Goal: Information Seeking & Learning: Learn about a topic

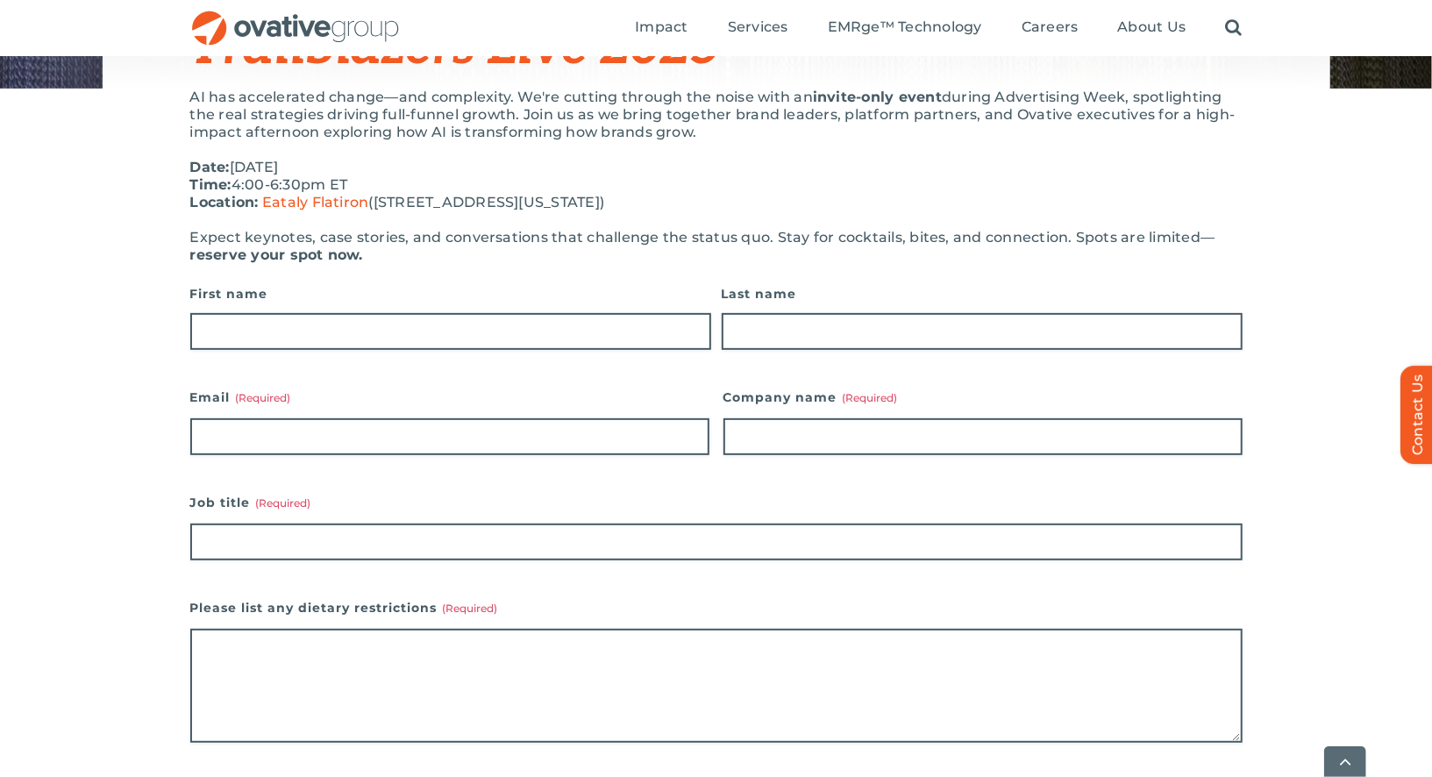
scroll to position [250, 0]
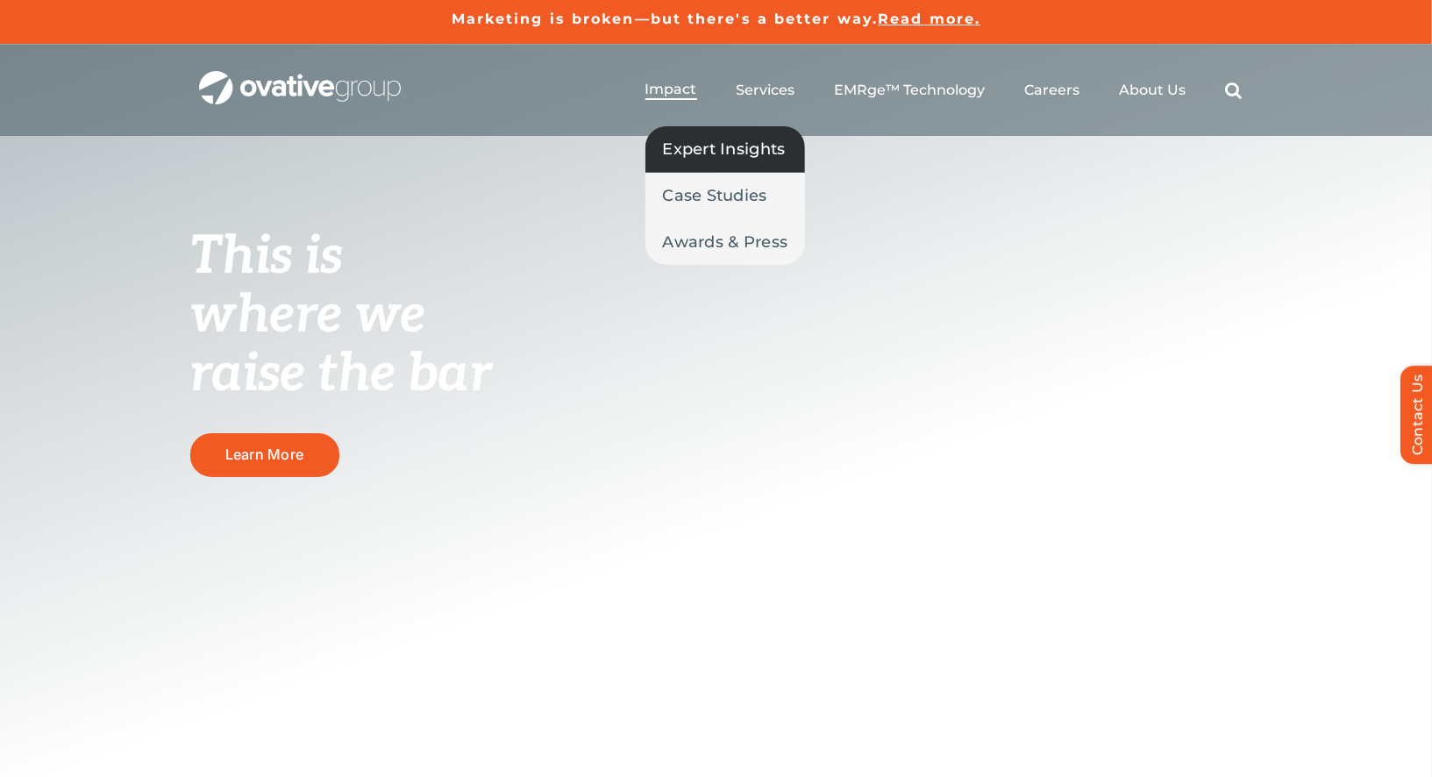
click at [677, 139] on span "Expert Insights" at bounding box center [724, 149] width 123 height 25
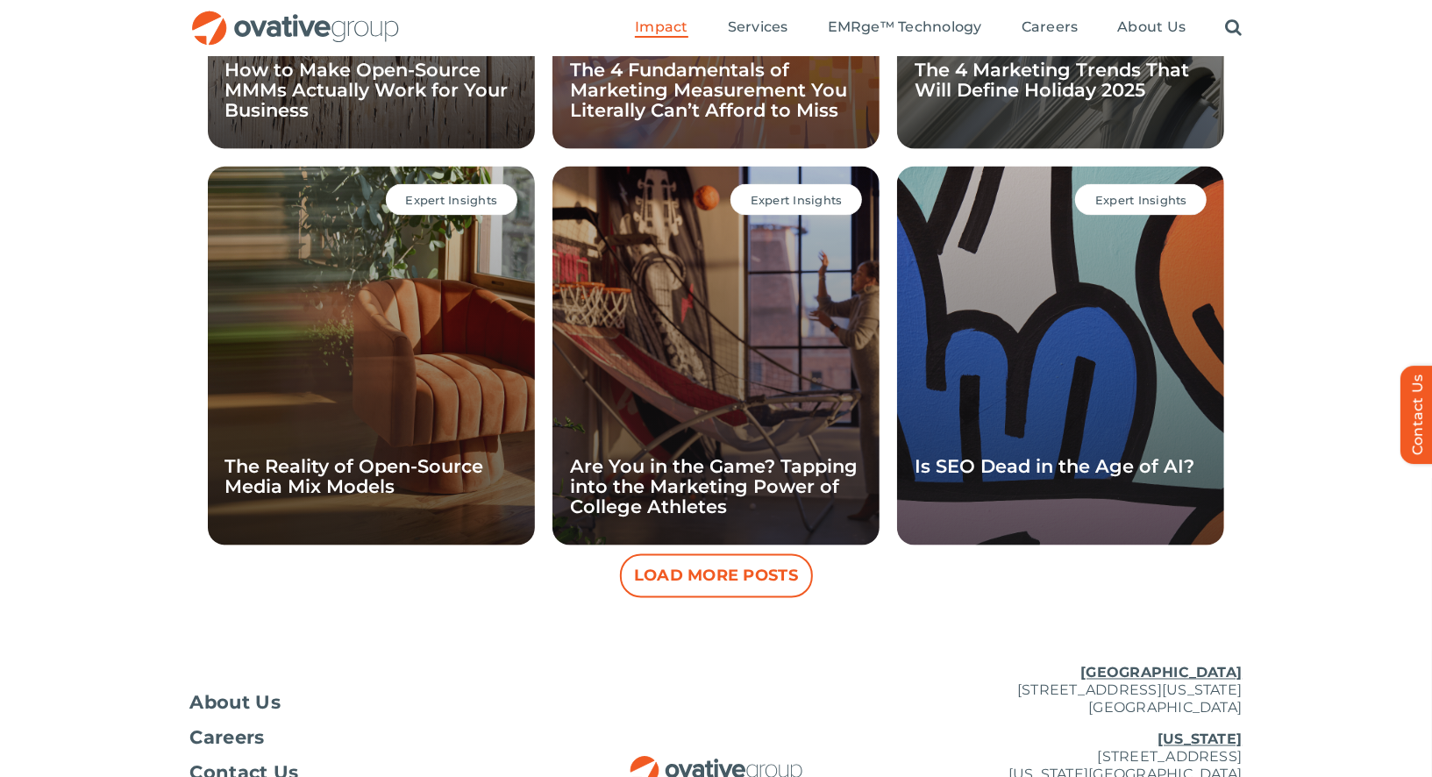
scroll to position [1518, 0]
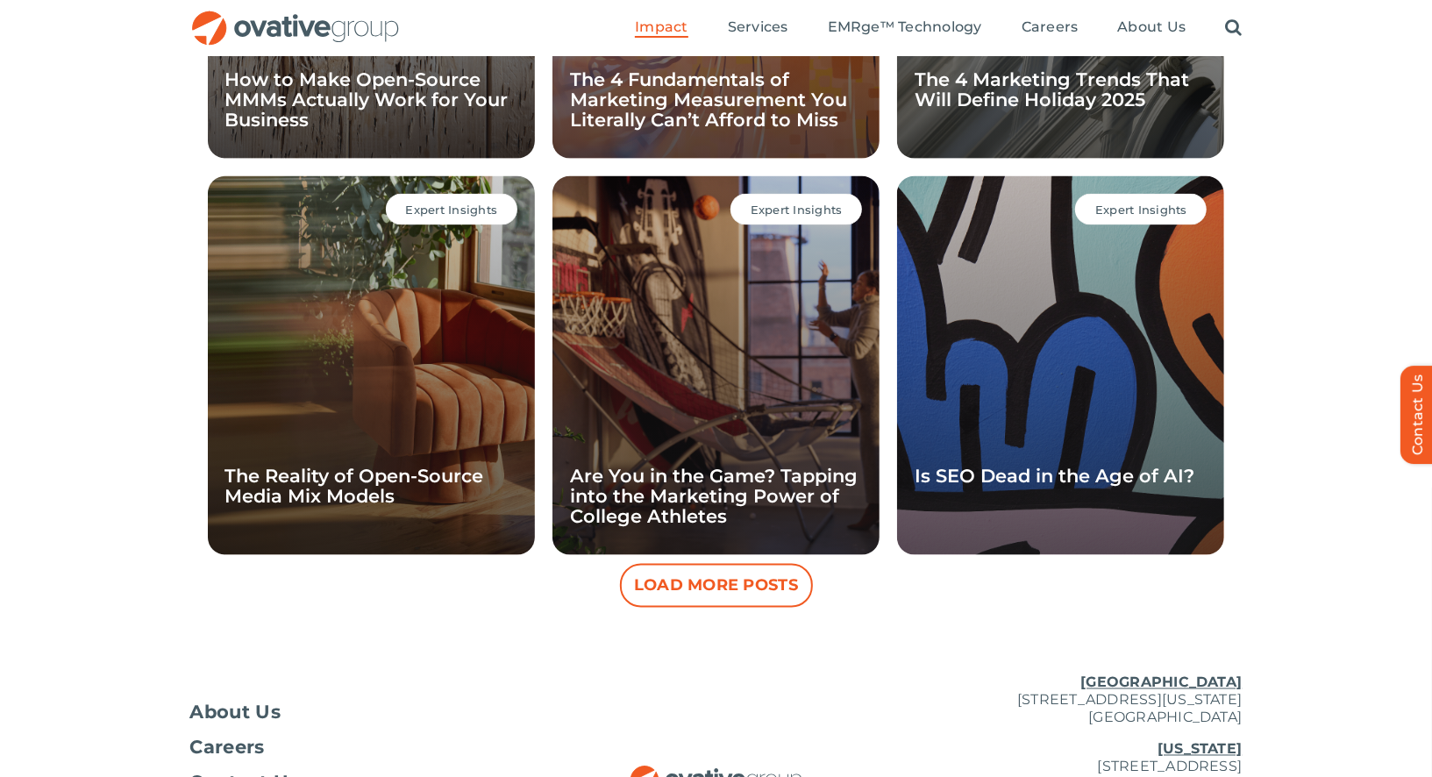
click at [749, 602] on button "Load More Posts" at bounding box center [716, 586] width 193 height 44
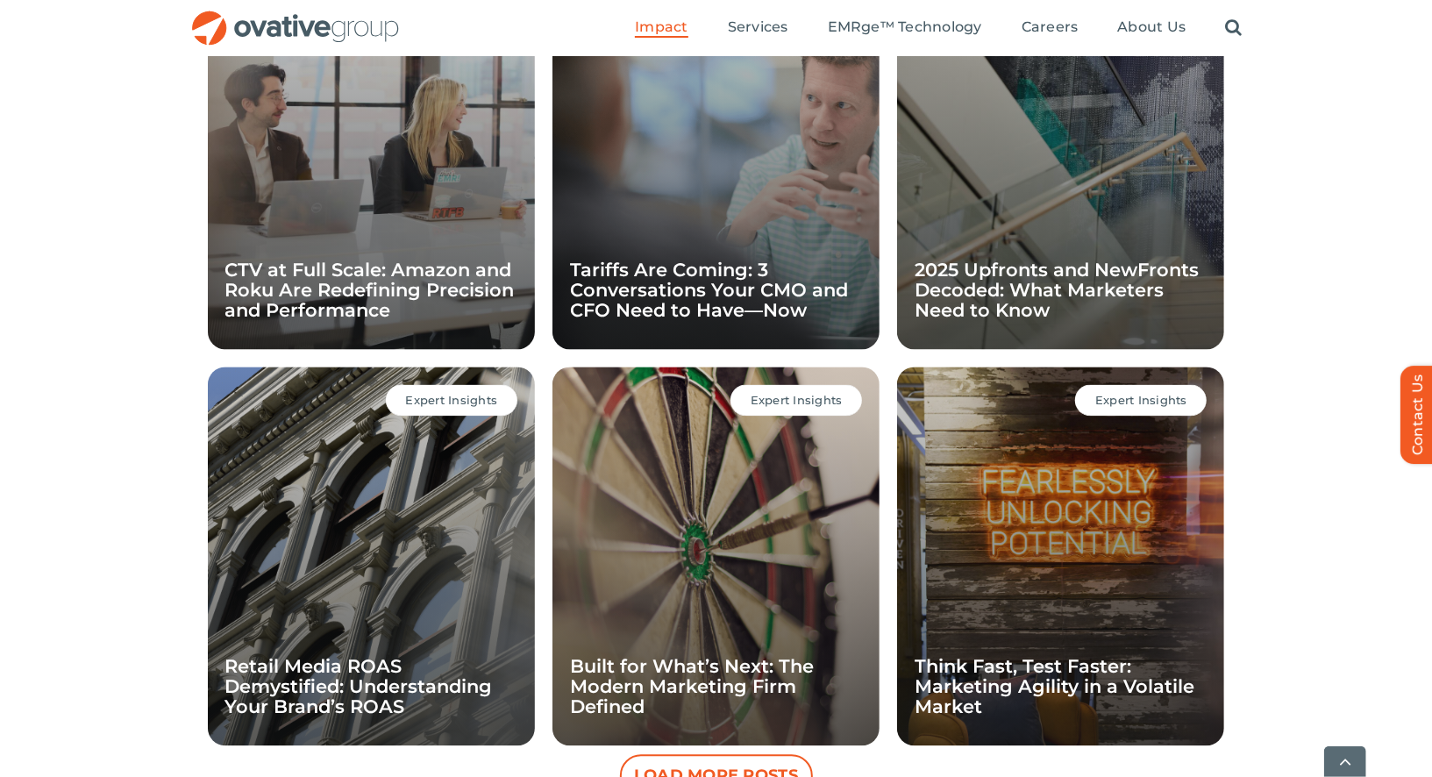
scroll to position [2365, 0]
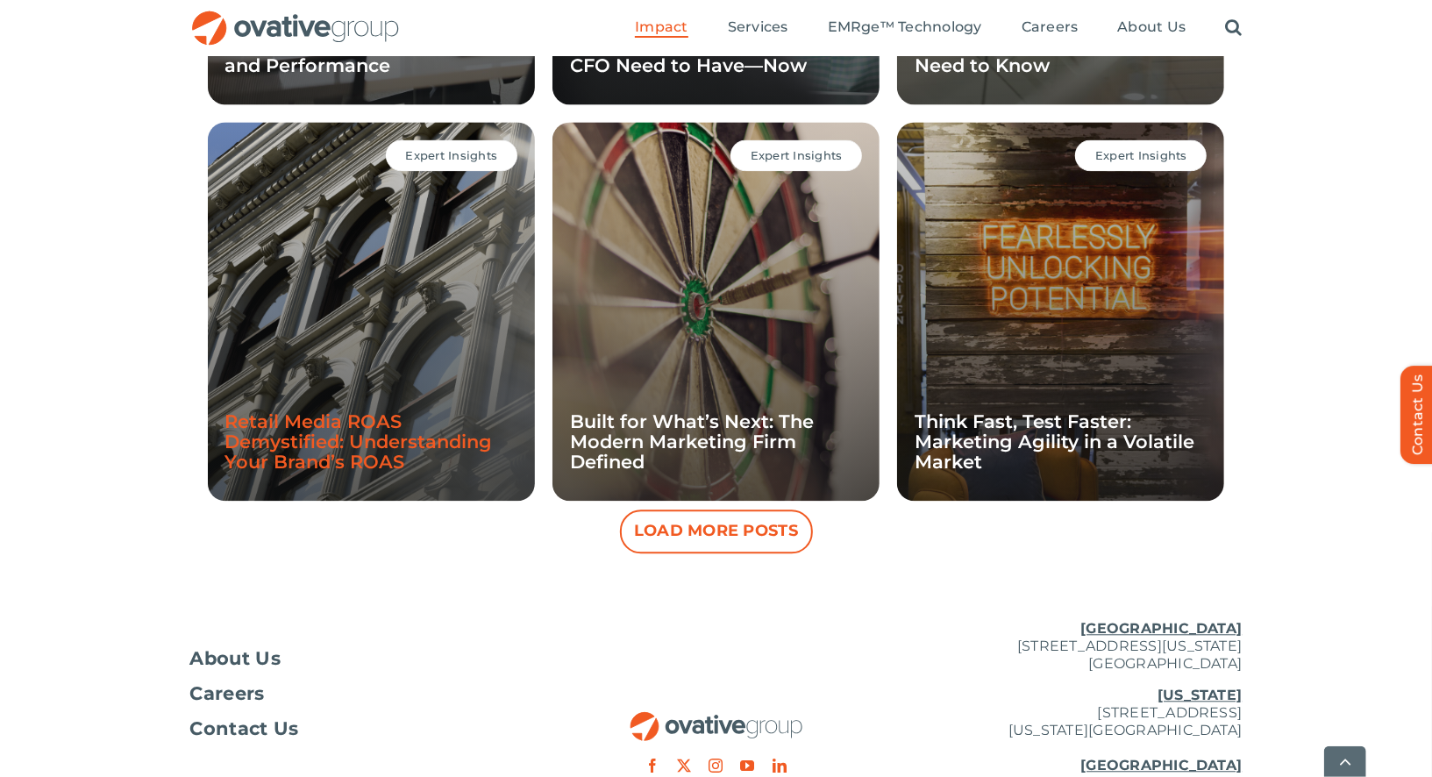
click at [409, 435] on link "Retail Media ROAS Demystified: Understanding Your Brand’s ROAS" at bounding box center [358, 441] width 267 height 62
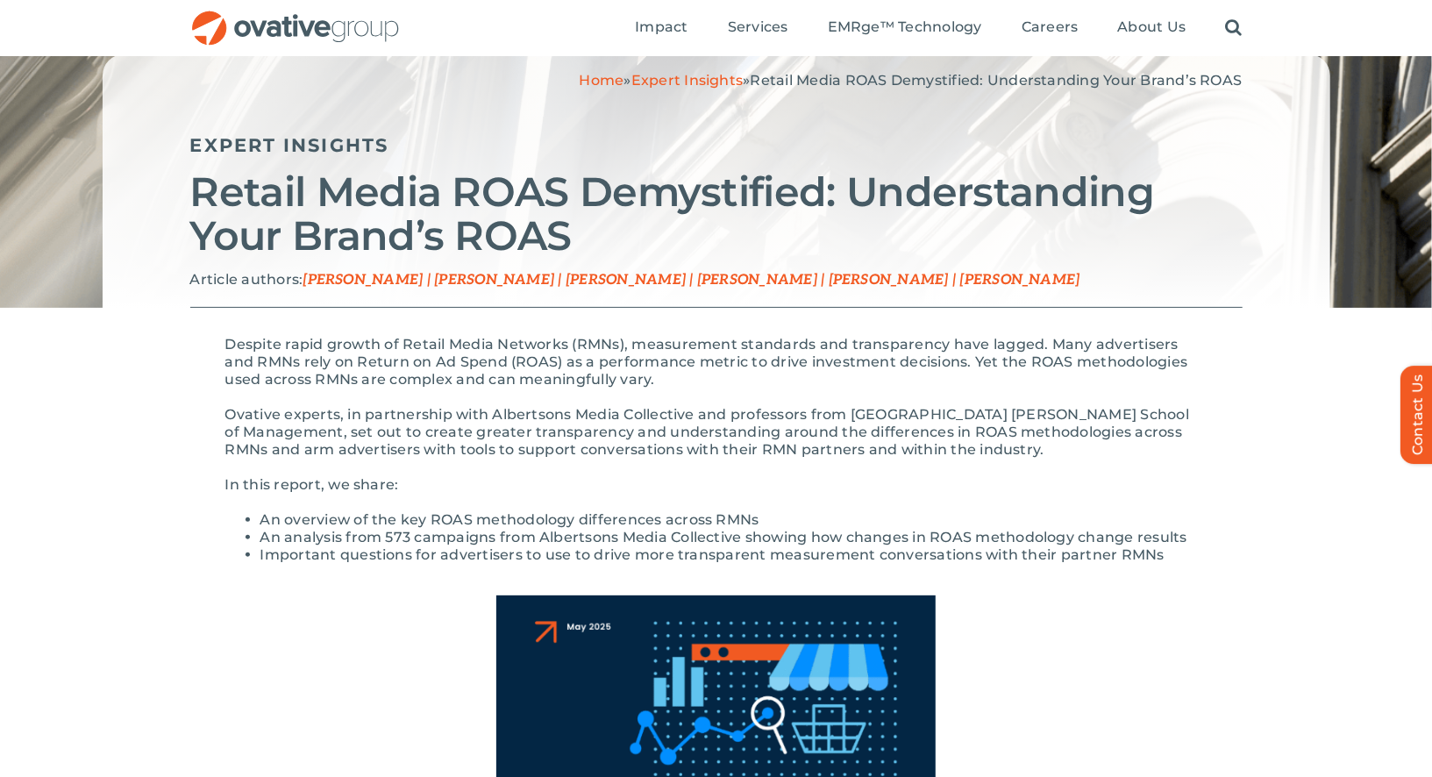
scroll to position [118, 0]
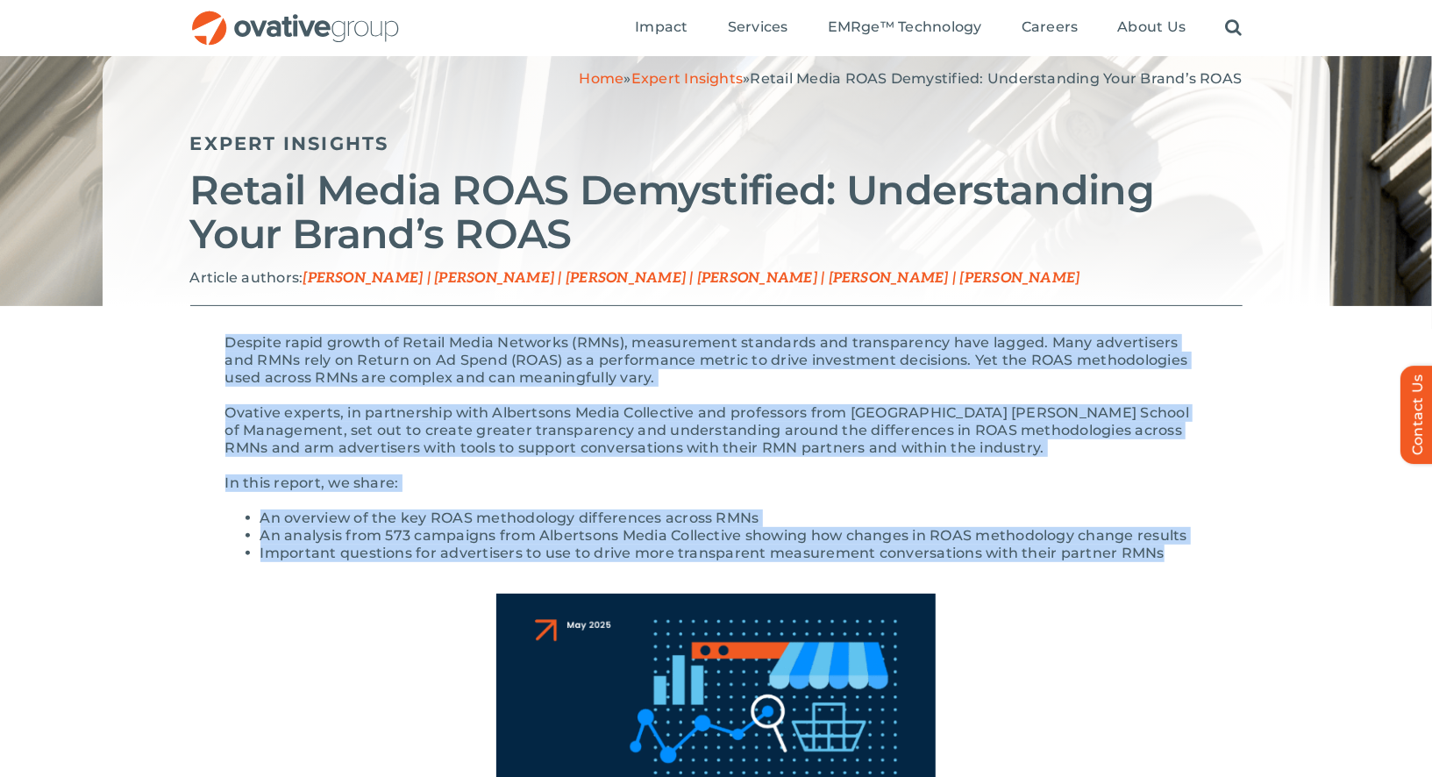
drag, startPoint x: 1158, startPoint y: 552, endPoint x: 220, endPoint y: 341, distance: 960.8
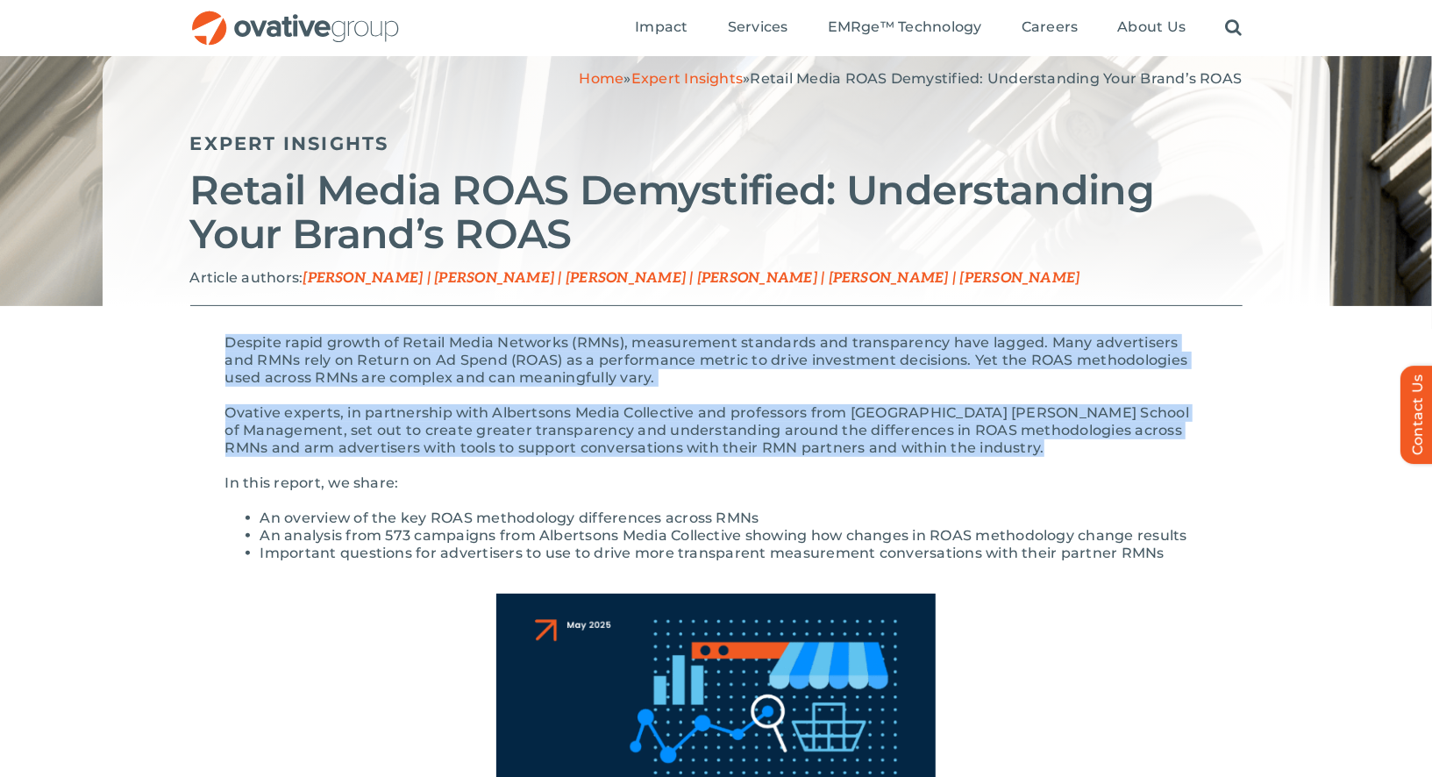
drag, startPoint x: 1019, startPoint y: 444, endPoint x: 249, endPoint y: 326, distance: 778.9
copy div "Despite rapid growth of Retail Media Networks (RMNs), measurement standards and…"
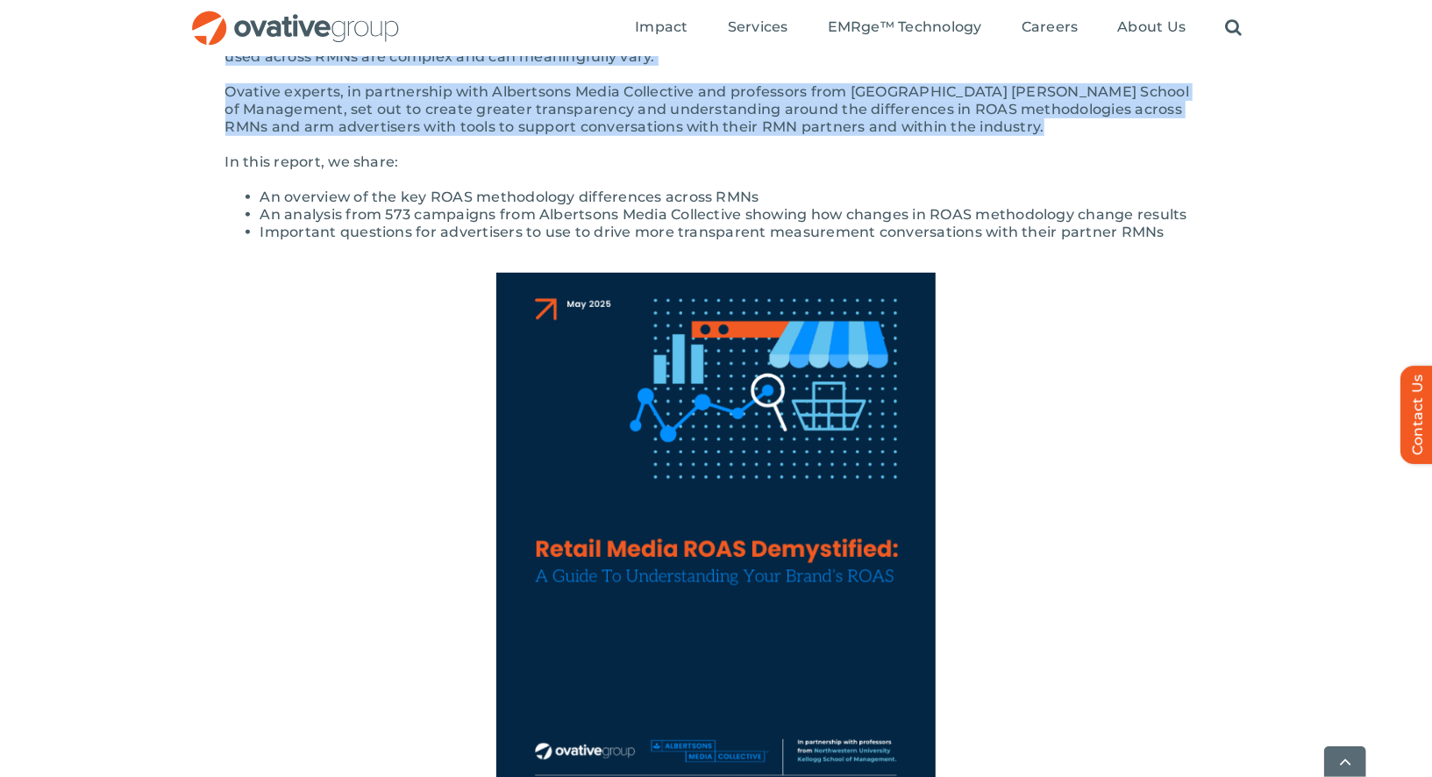
scroll to position [640, 0]
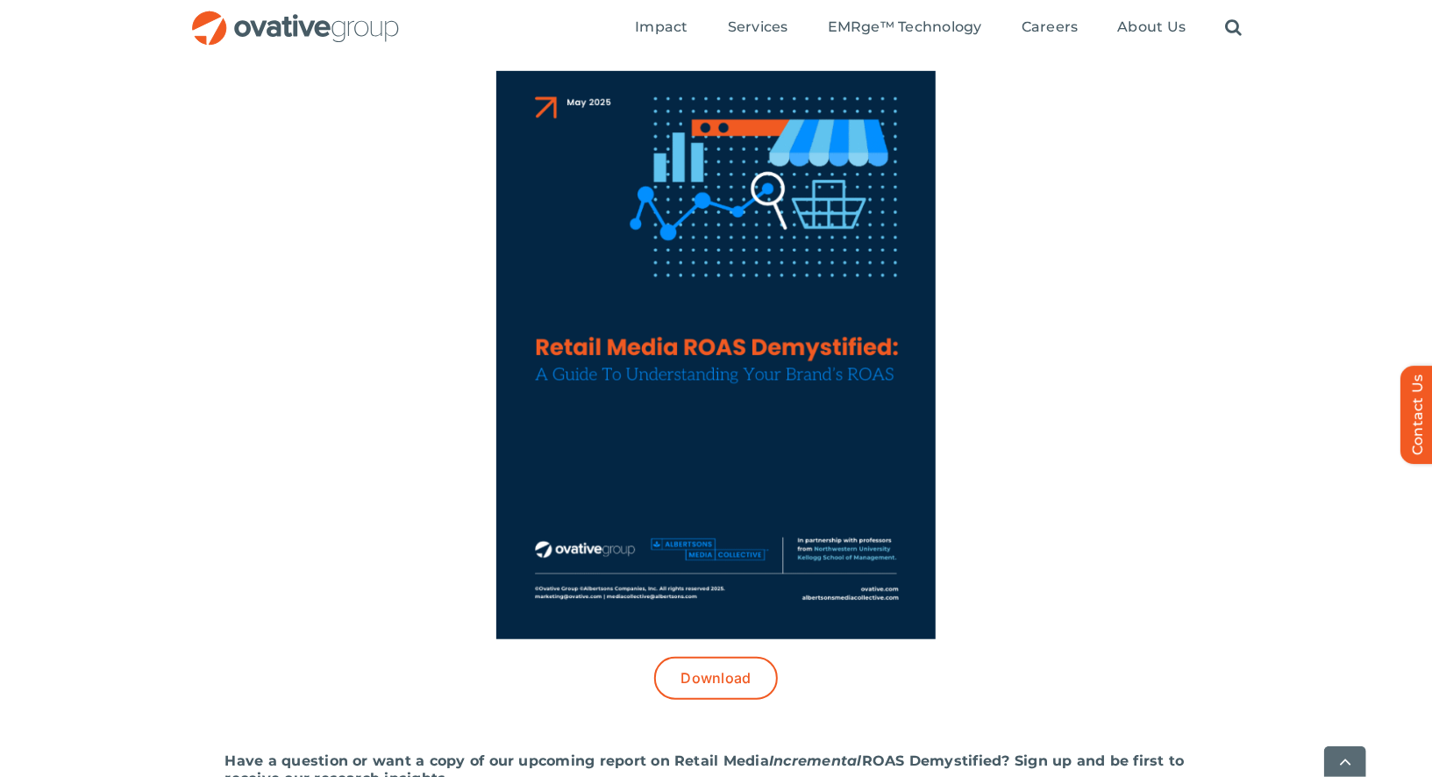
click at [638, 495] on img at bounding box center [715, 355] width 439 height 568
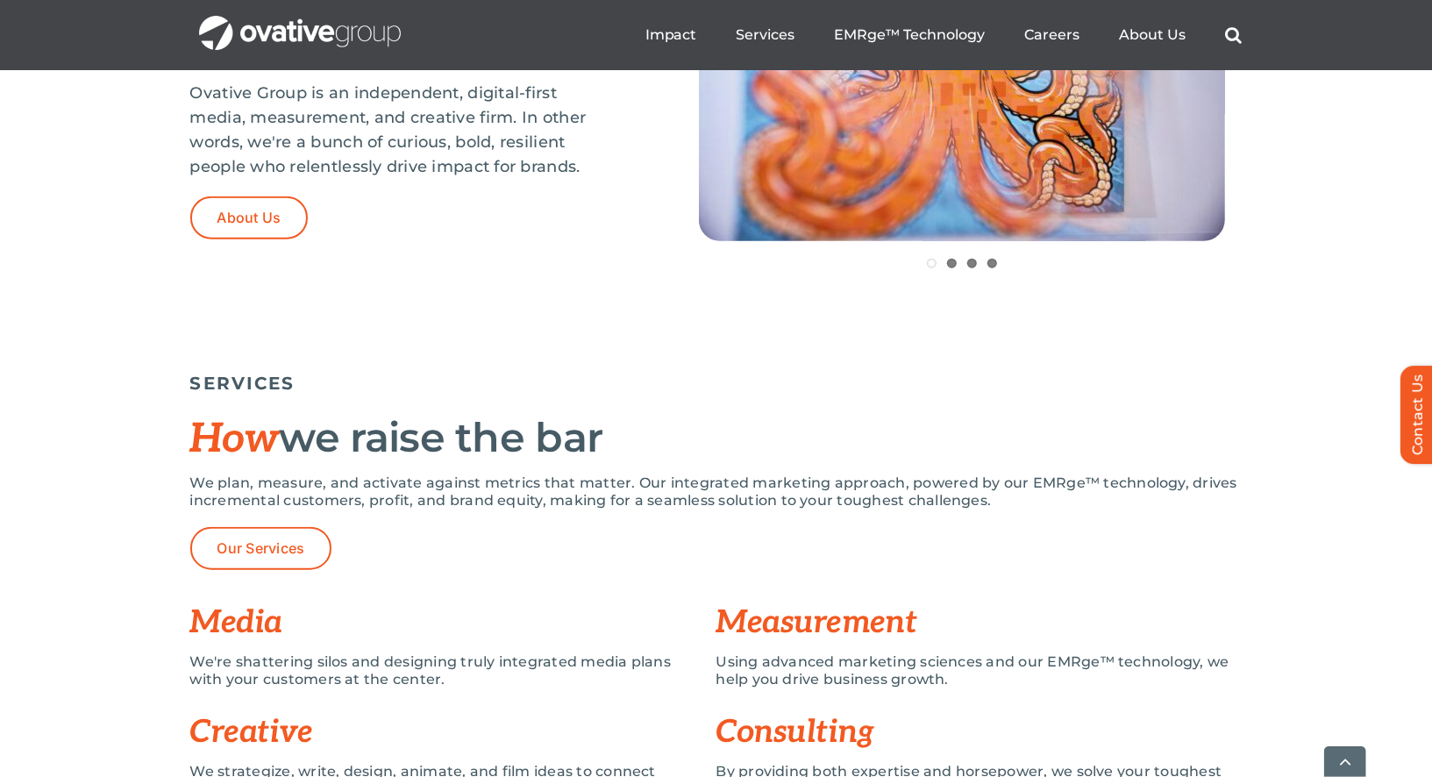
scroll to position [927, 0]
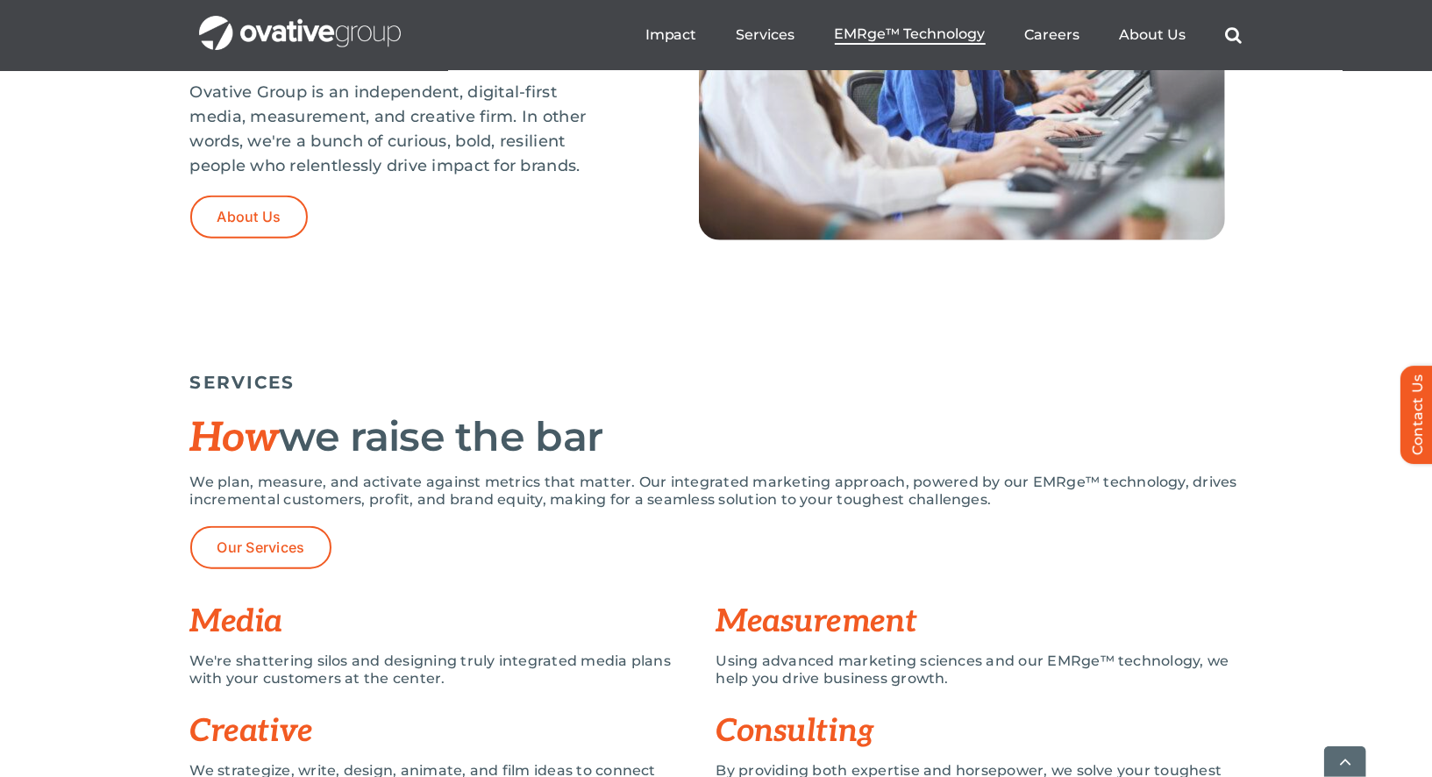
click at [894, 32] on span "EMRge™ Technology" at bounding box center [910, 34] width 151 height 18
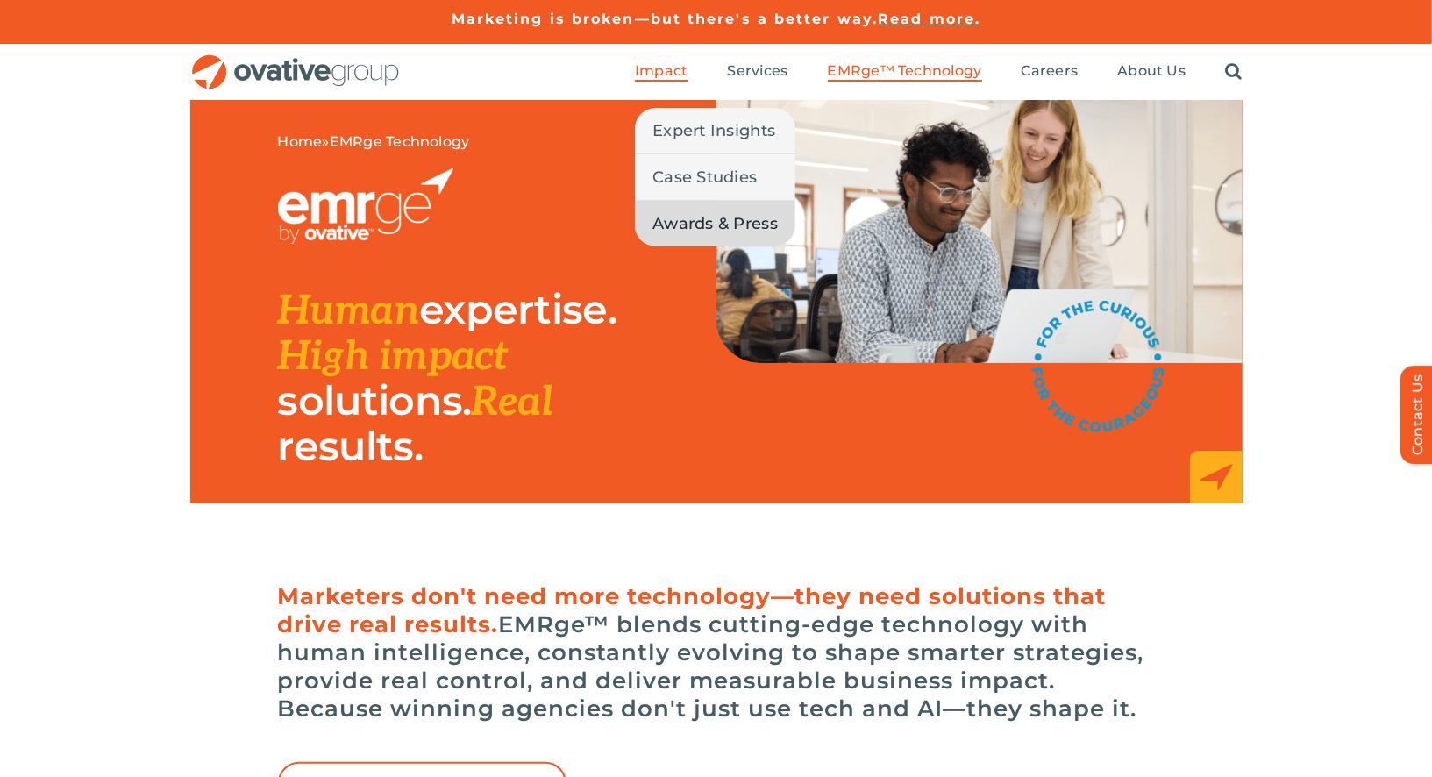
click at [687, 231] on span "Awards & Press" at bounding box center [714, 223] width 125 height 25
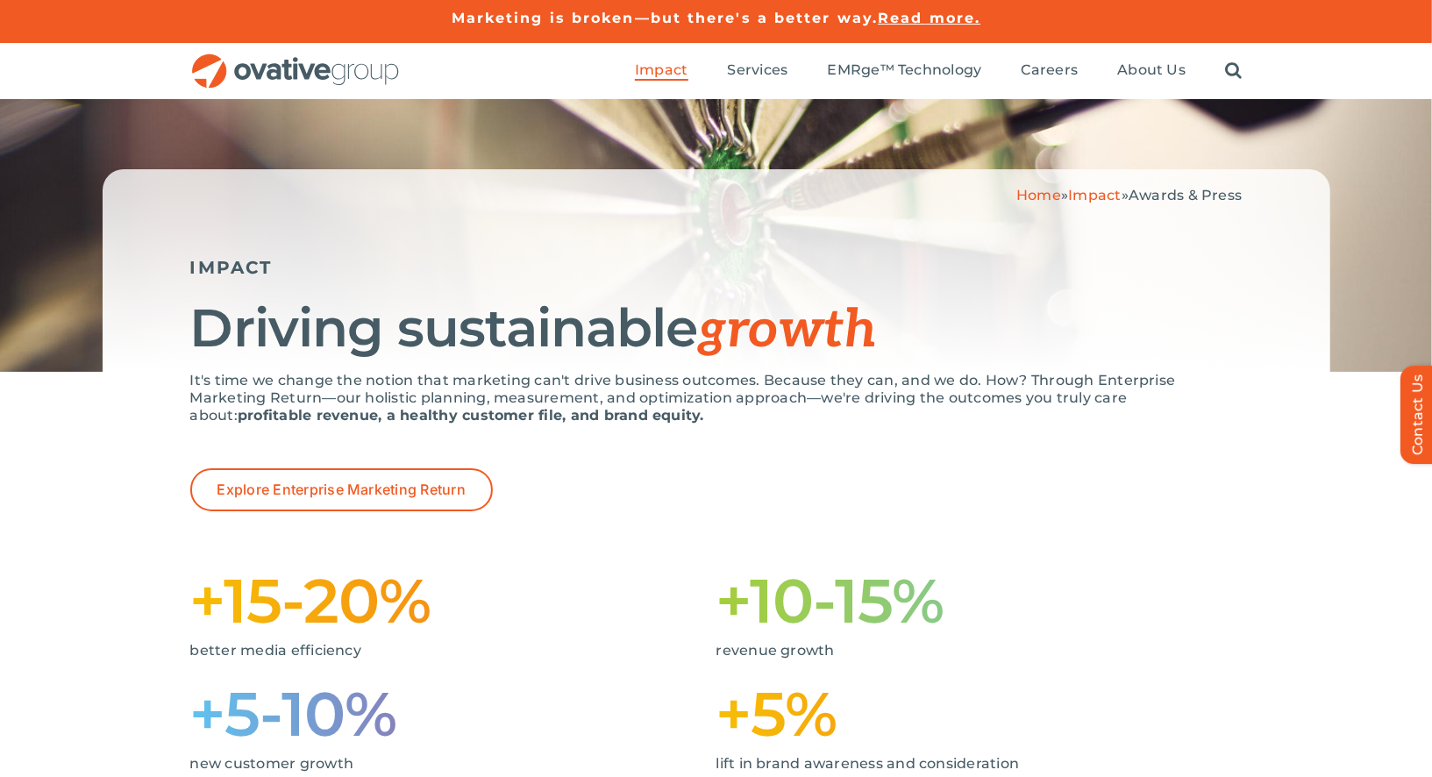
scroll to position [4, 0]
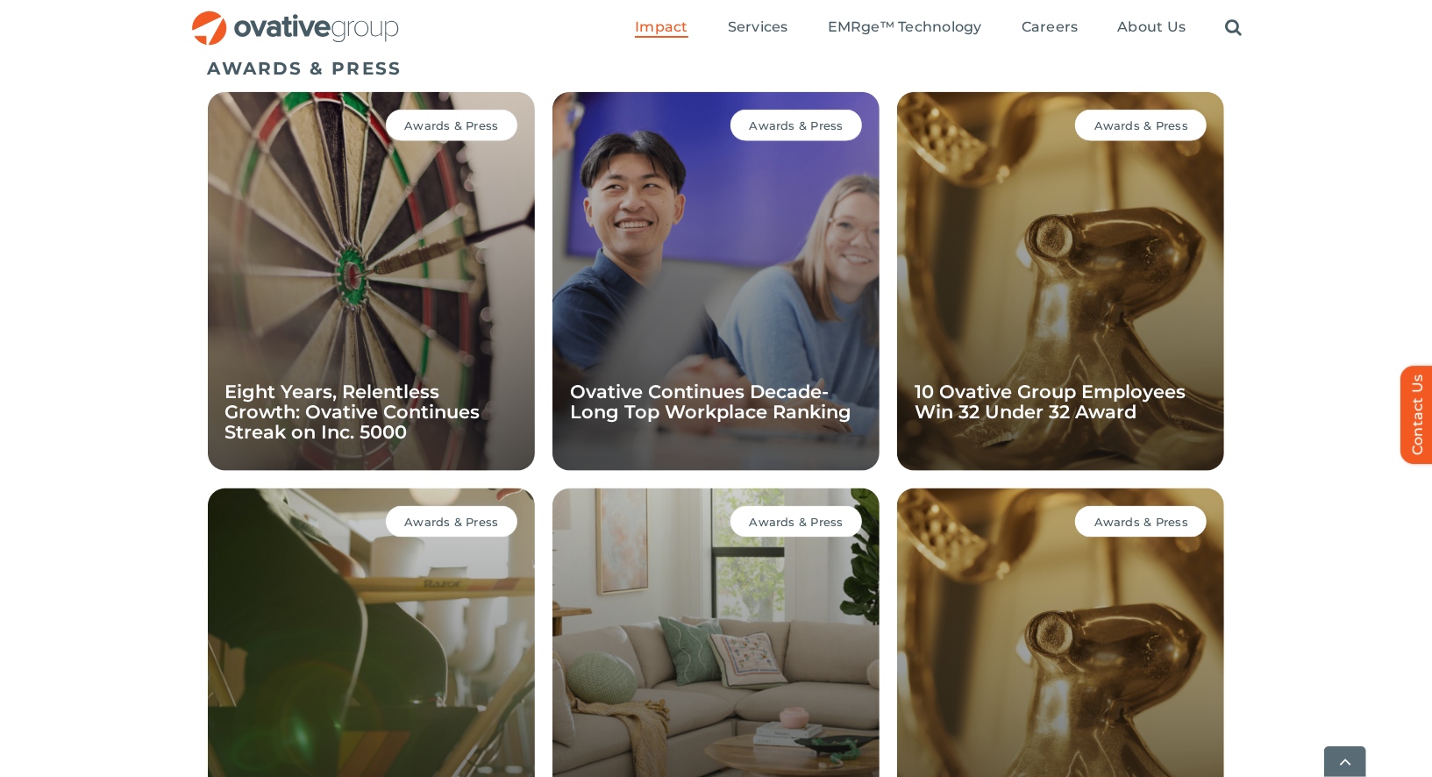
scroll to position [1208, 0]
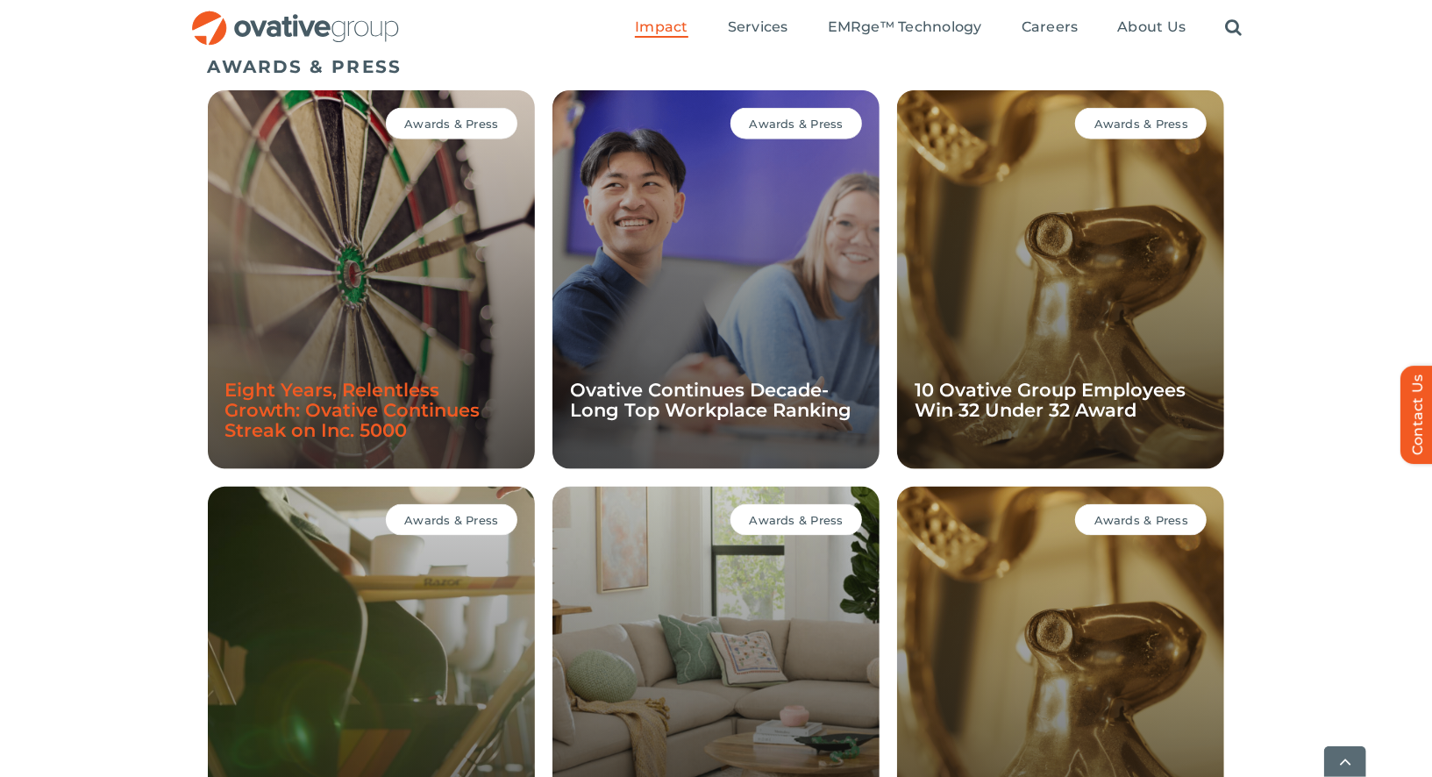
click at [310, 392] on link "Eight Years, Relentless Growth: Ovative Continues Streak on Inc. 5000" at bounding box center [352, 410] width 255 height 62
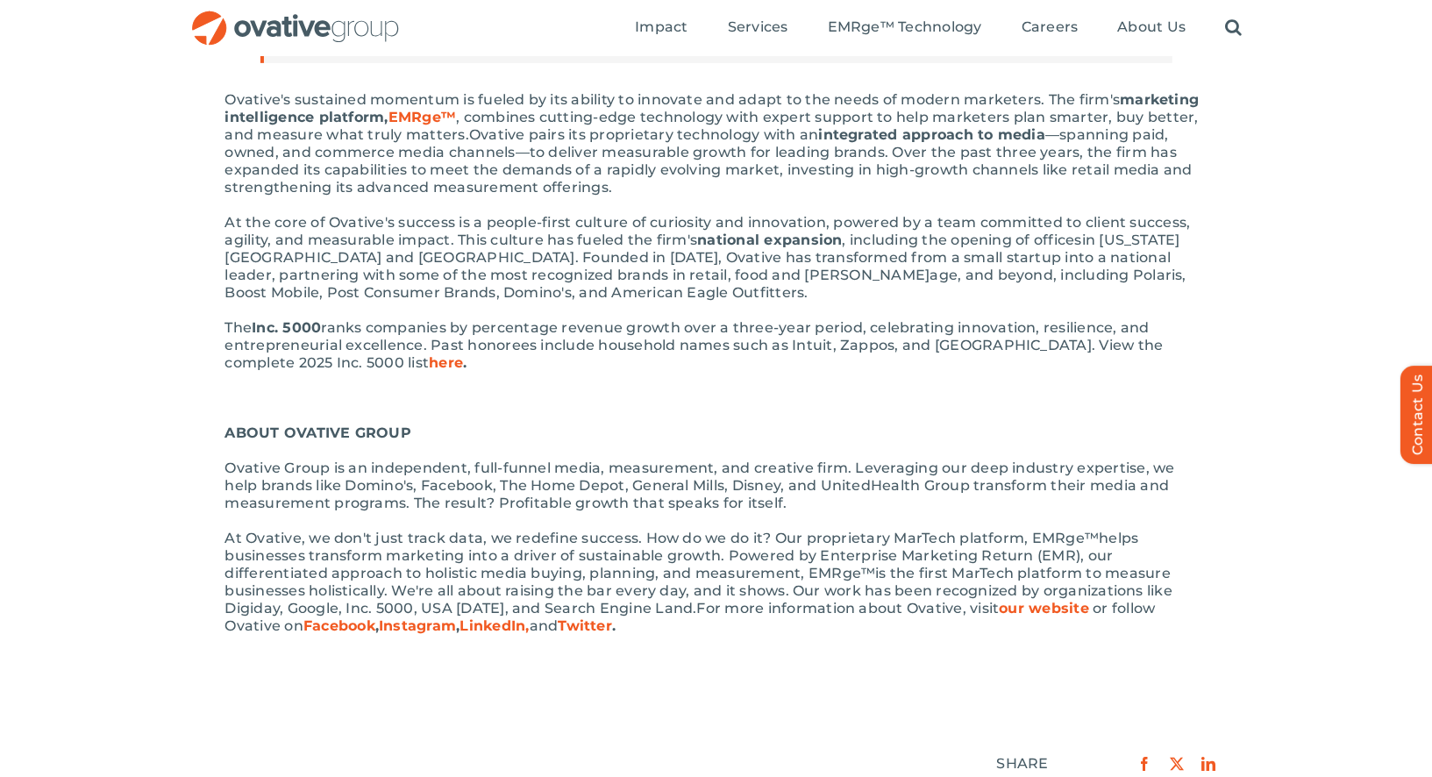
scroll to position [590, 0]
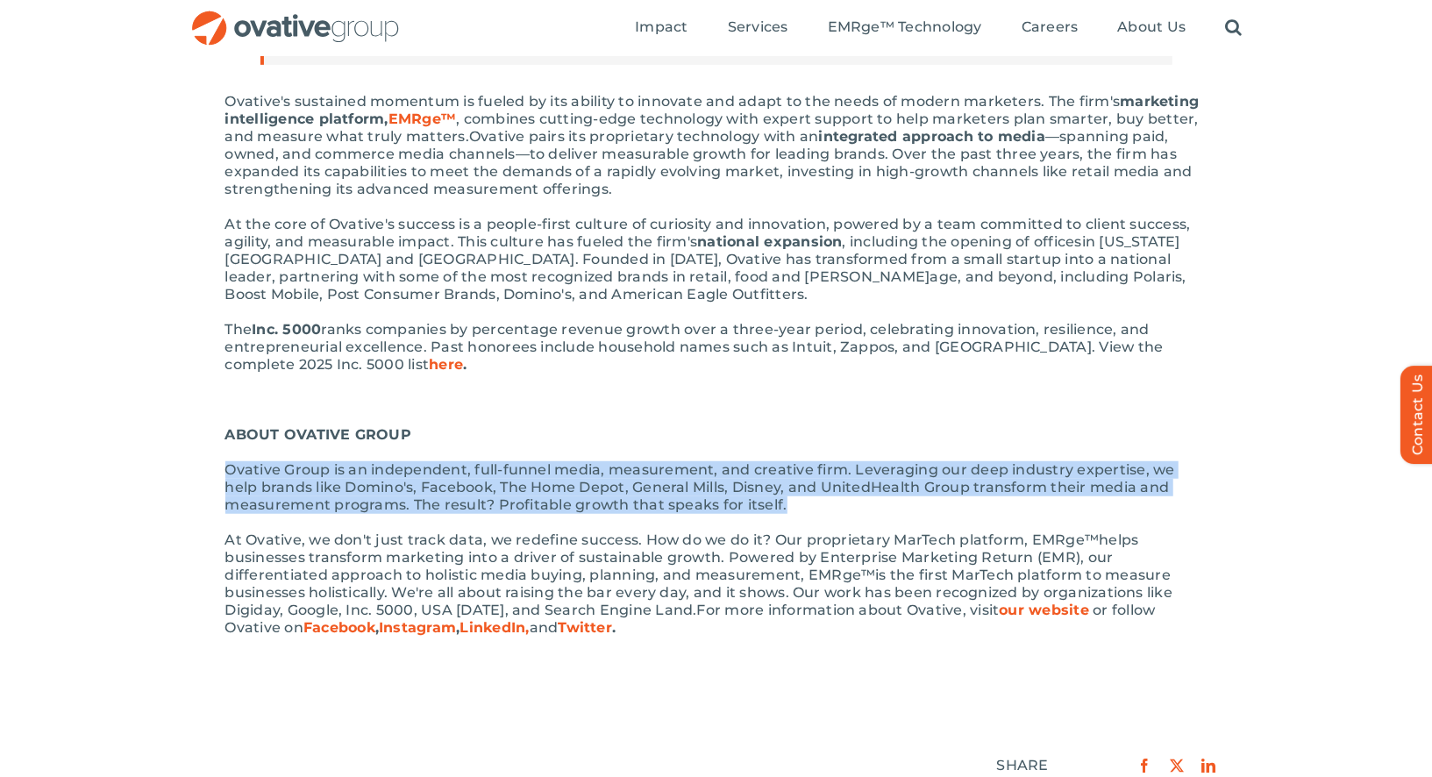
drag, startPoint x: 227, startPoint y: 467, endPoint x: 846, endPoint y: 499, distance: 620.0
click at [846, 499] on p "Ovative Group is an independent, full-funnel media, measurement, and creative f…" at bounding box center [716, 487] width 982 height 53
copy span "Ovative Group is an independent, full-funnel media, measurement, and creative f…"
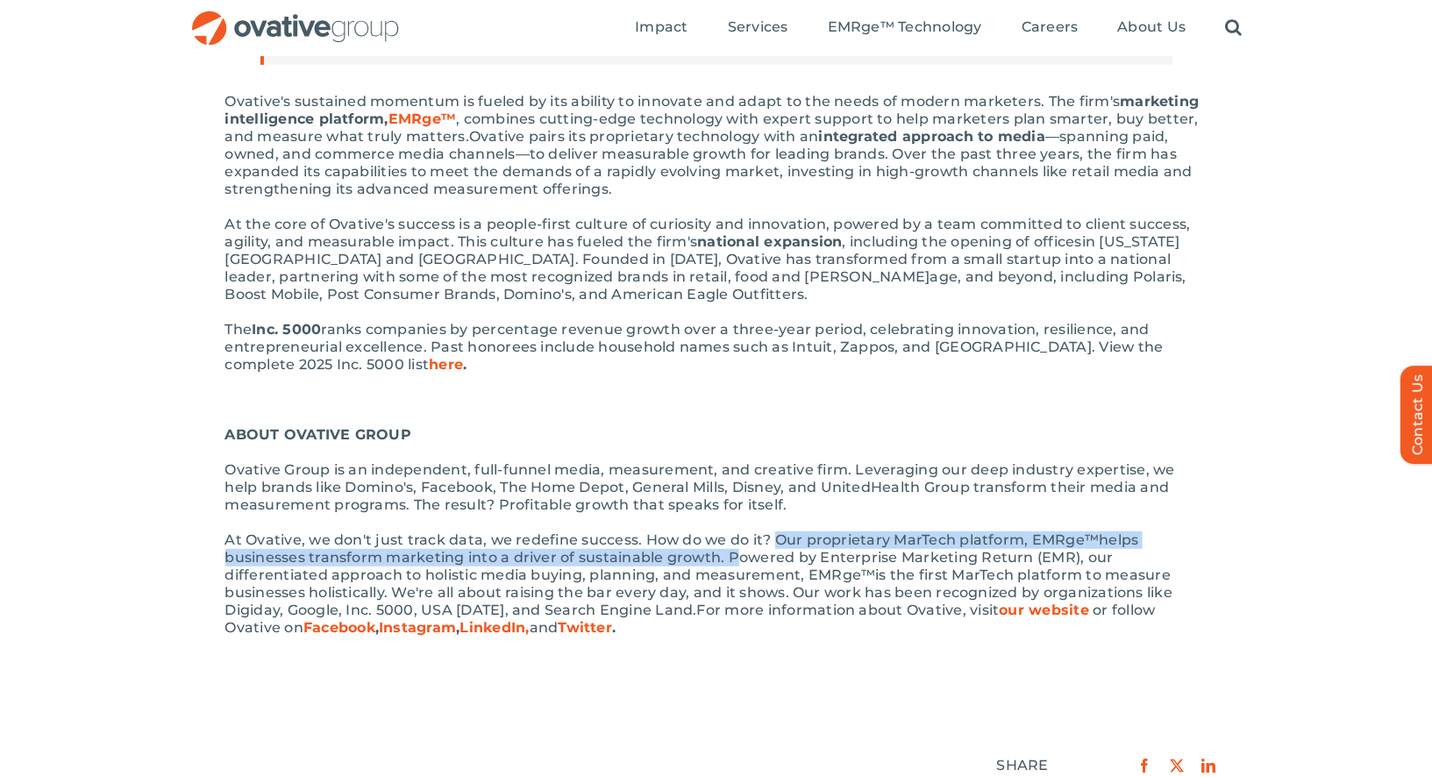
drag, startPoint x: 770, startPoint y: 540, endPoint x: 723, endPoint y: 554, distance: 49.4
click at [723, 554] on p "At Ovative, we don't just track data, we redefine success. How do we do it? Our…" at bounding box center [716, 583] width 982 height 105
copy p "Our proprietary MarTech platform, EMRge ™ helps businesses transform marketing …"
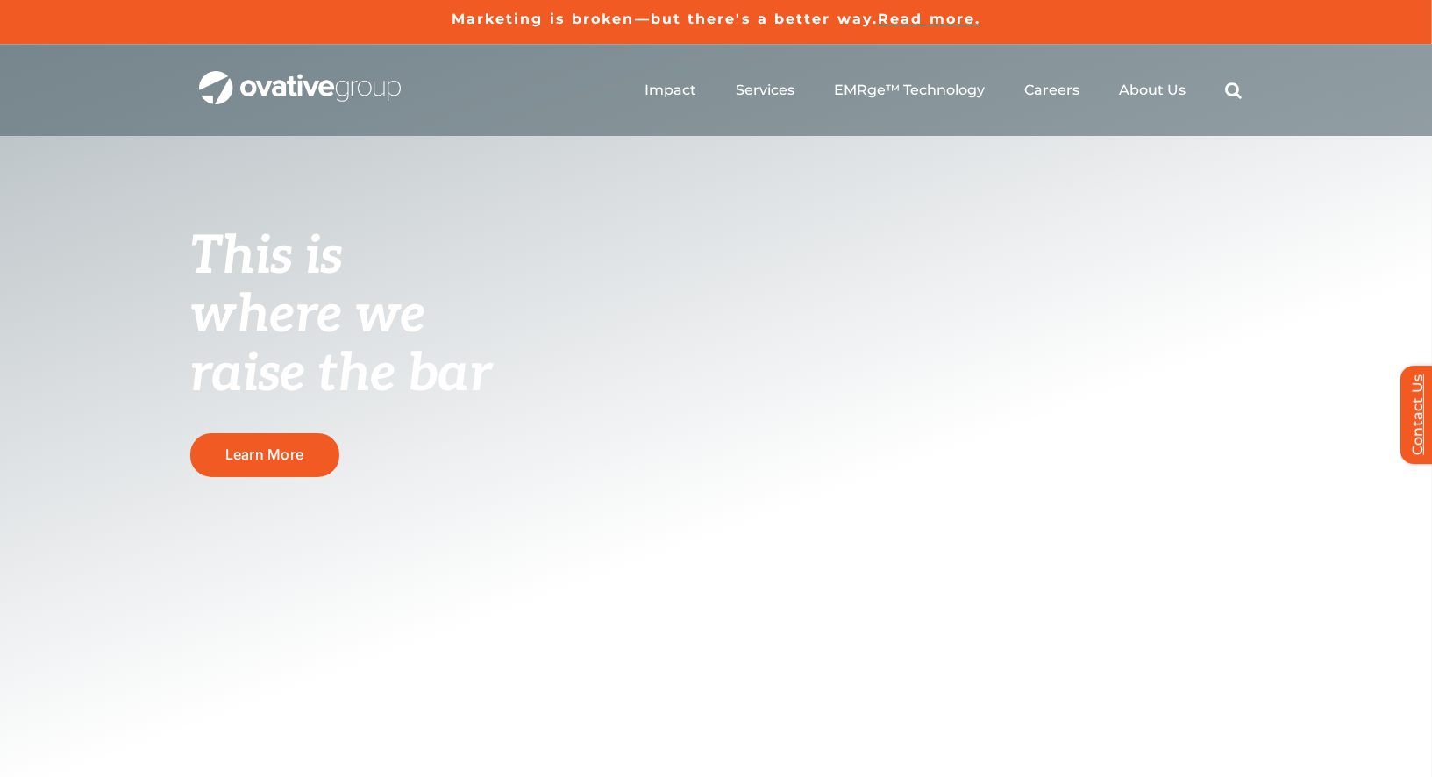
click at [1426, 431] on link "Contact Us" at bounding box center [1426, 415] width 53 height 98
